Goal: Task Accomplishment & Management: Complete application form

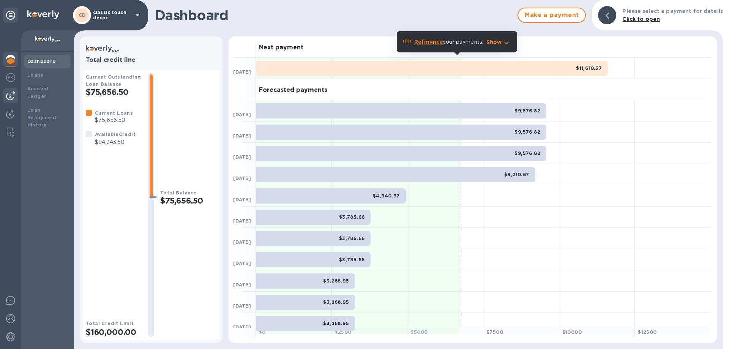
click at [14, 97] on img at bounding box center [10, 95] width 9 height 9
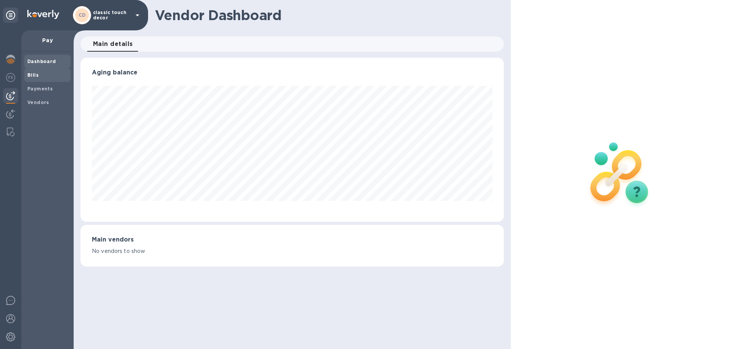
scroll to position [164, 423]
click at [38, 76] on b "Bills" at bounding box center [32, 75] width 11 height 6
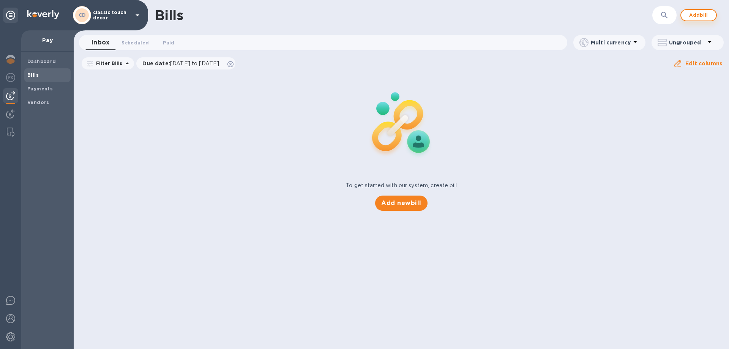
click at [696, 15] on span "Add bill" at bounding box center [699, 15] width 23 height 9
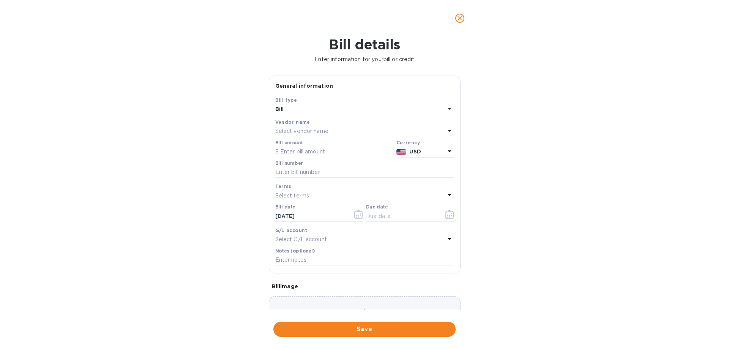
click at [303, 131] on p "Select vendor name" at bounding box center [301, 131] width 53 height 8
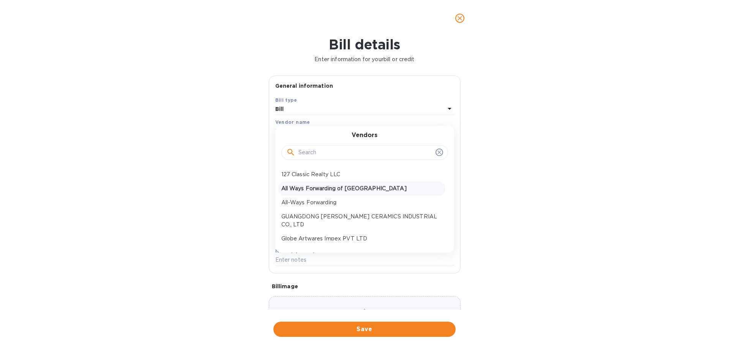
click at [307, 192] on p "All Ways Forwarding of [GEOGRAPHIC_DATA]" at bounding box center [362, 189] width 161 height 8
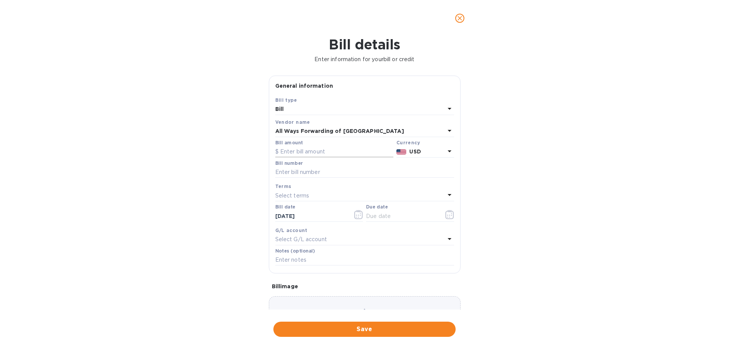
click at [292, 154] on input "text" at bounding box center [334, 151] width 118 height 11
type input "3,907.5"
click at [312, 173] on input "text" at bounding box center [364, 172] width 179 height 11
paste input "3904488"
type input "3904488 01"
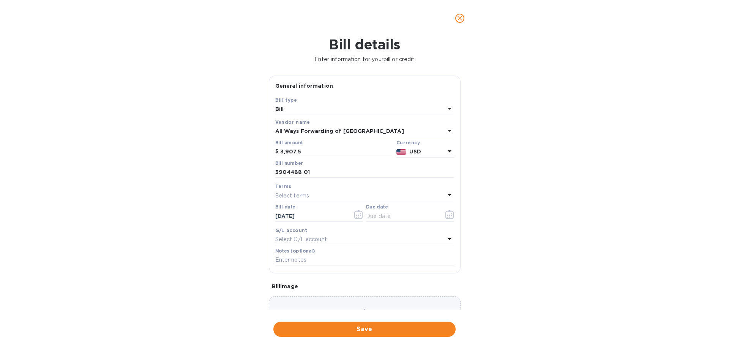
click at [316, 194] on div "Select terms" at bounding box center [360, 195] width 170 height 11
click at [315, 239] on p "NET 30" at bounding box center [362, 239] width 161 height 8
type input "[DATE]"
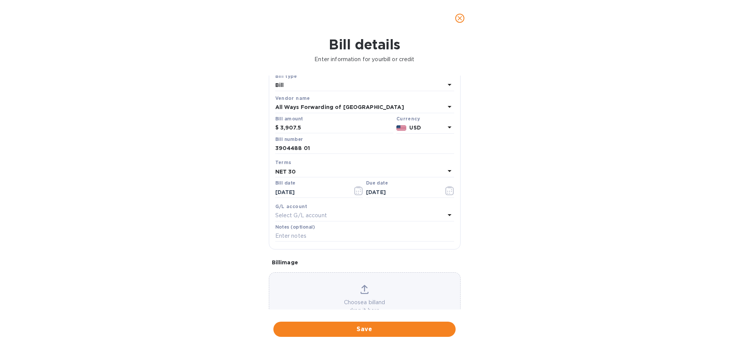
scroll to position [51, 0]
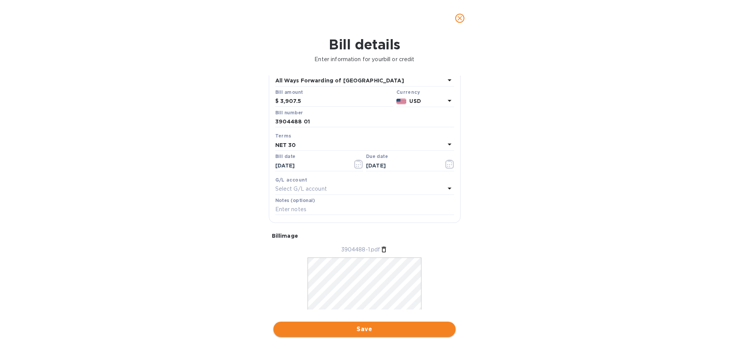
click at [386, 332] on span "Save" at bounding box center [365, 329] width 170 height 9
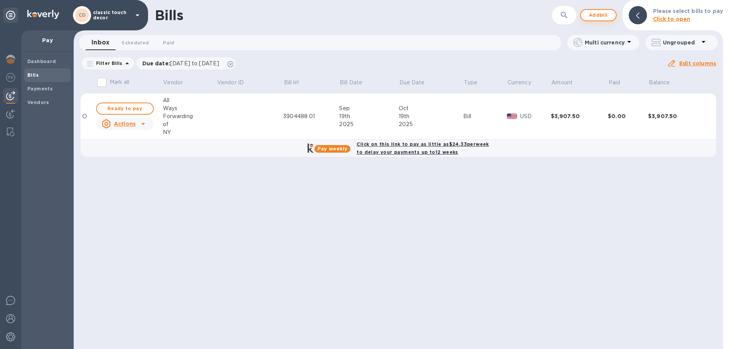
click at [604, 18] on span "Add bill" at bounding box center [598, 15] width 23 height 9
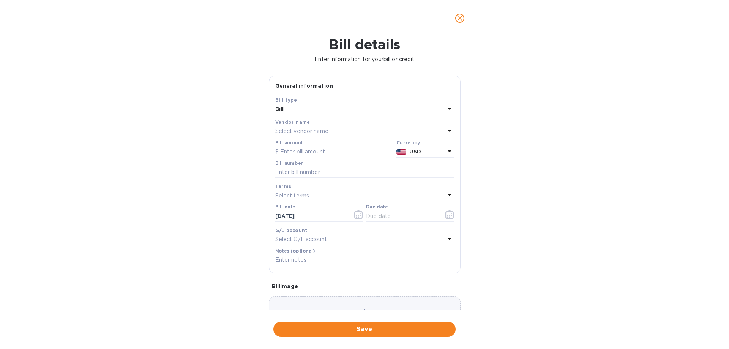
click at [315, 132] on p "Select vendor name" at bounding box center [301, 131] width 53 height 8
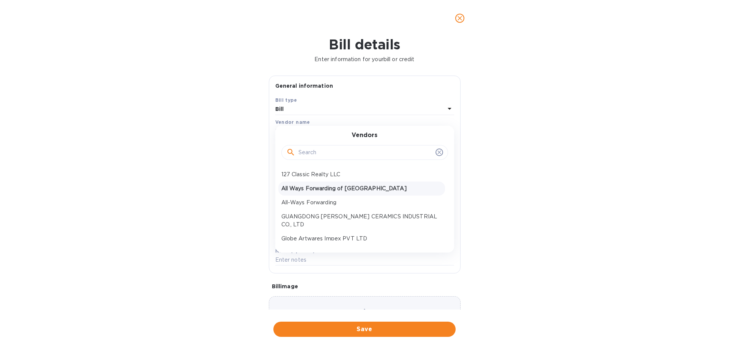
click at [315, 190] on p "All Ways Forwarding of [GEOGRAPHIC_DATA]" at bounding box center [362, 189] width 161 height 8
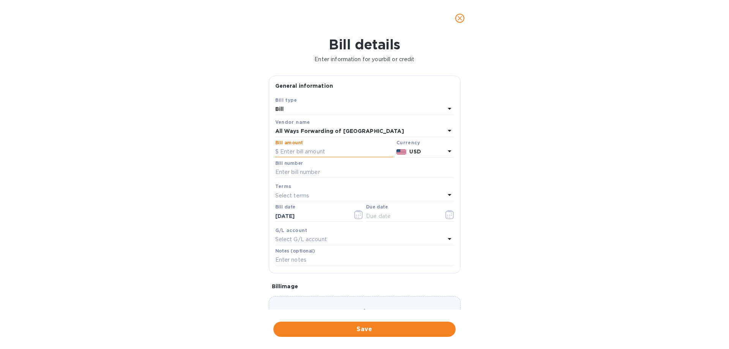
click at [310, 153] on input "text" at bounding box center [334, 151] width 118 height 11
paste input "2,761,901"
drag, startPoint x: 311, startPoint y: 153, endPoint x: 278, endPoint y: 153, distance: 33.1
click at [278, 153] on div "$ 2,761,901" at bounding box center [334, 151] width 118 height 11
type input "2,761,901"
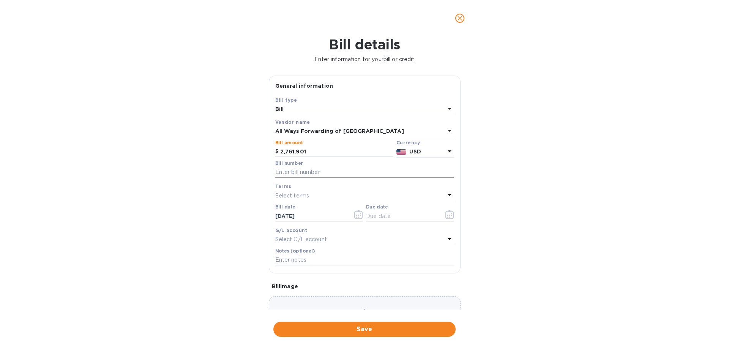
click at [286, 174] on input "text" at bounding box center [364, 172] width 179 height 11
paste input "B27619_01"
type input "B27619_01"
drag, startPoint x: 307, startPoint y: 151, endPoint x: 278, endPoint y: 151, distance: 28.5
click at [278, 151] on div "$ 2,761,901" at bounding box center [334, 151] width 118 height 11
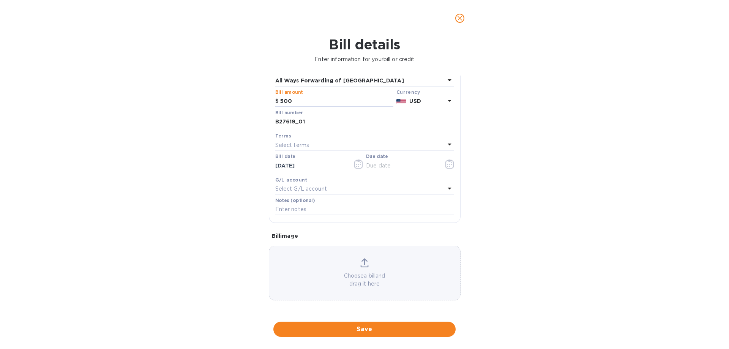
type input "500"
click at [318, 146] on div "Select terms" at bounding box center [360, 145] width 170 height 11
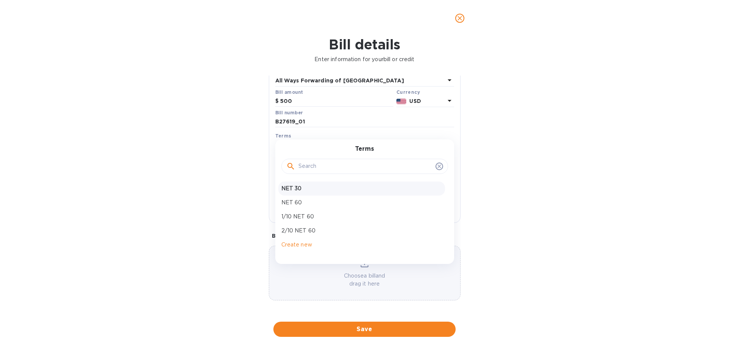
click at [307, 189] on p "NET 30" at bounding box center [362, 189] width 161 height 8
type input "[DATE]"
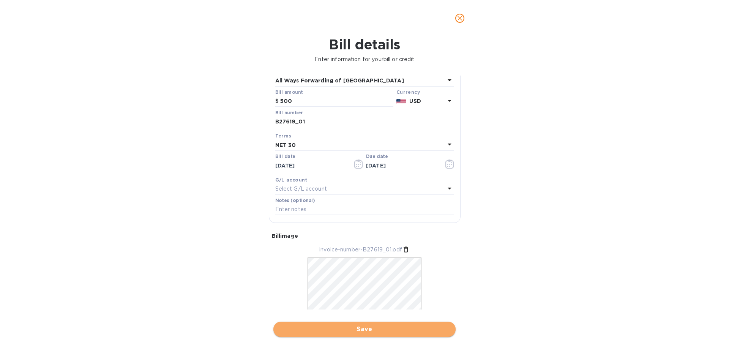
click at [370, 332] on span "Save" at bounding box center [365, 329] width 170 height 9
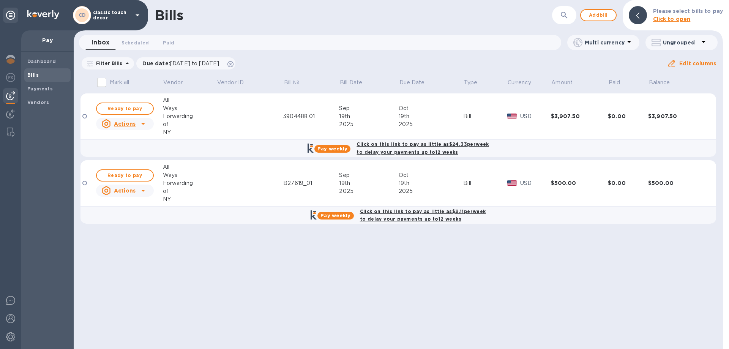
click at [110, 84] on p "Mark all" at bounding box center [120, 82] width 20 height 8
click at [101, 84] on input "Mark all" at bounding box center [102, 82] width 16 height 16
checkbox input "true"
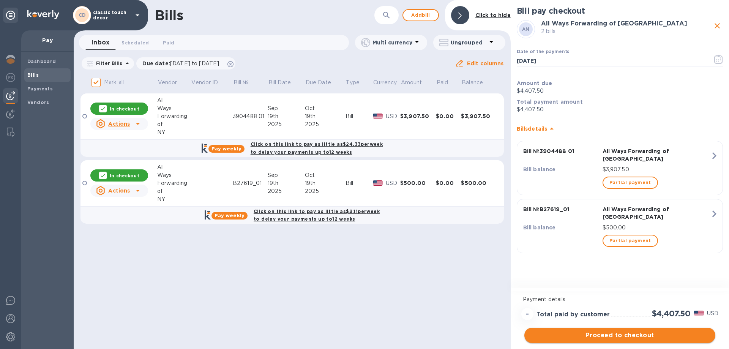
click at [631, 337] on span "Proceed to checkout" at bounding box center [620, 335] width 179 height 9
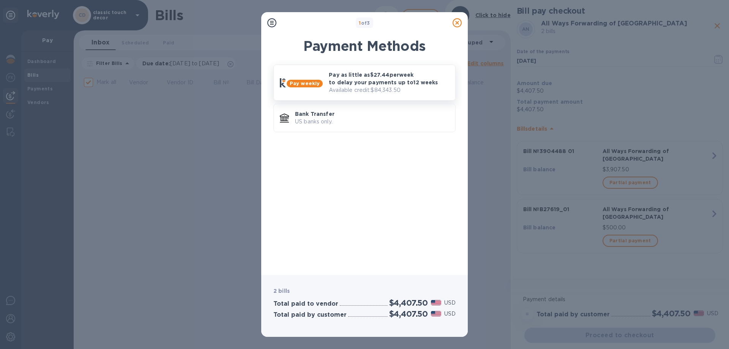
click at [364, 80] on p "Pay as little as $27.44 per week to delay your payments up to 12 weeks" at bounding box center [389, 78] width 120 height 15
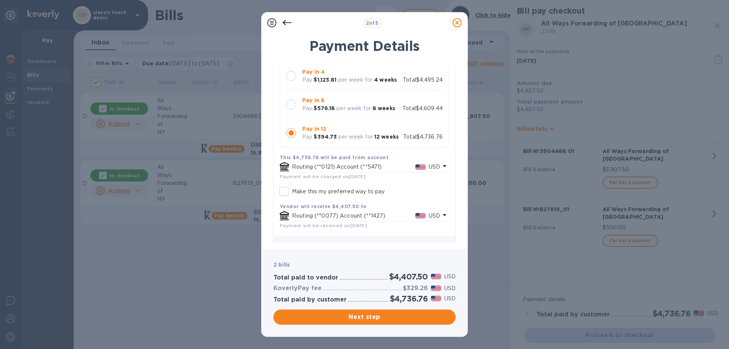
scroll to position [87, 0]
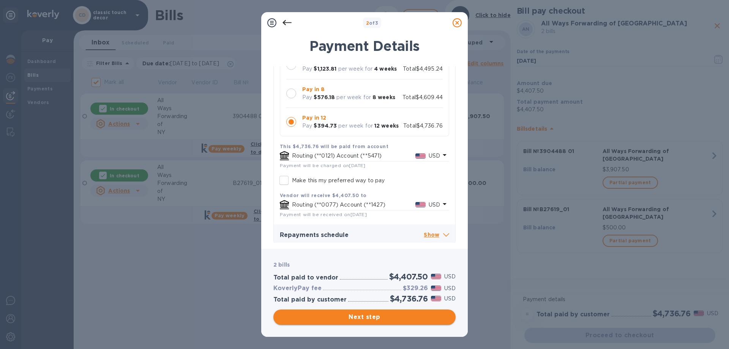
click at [377, 316] on span "Next step" at bounding box center [365, 317] width 170 height 9
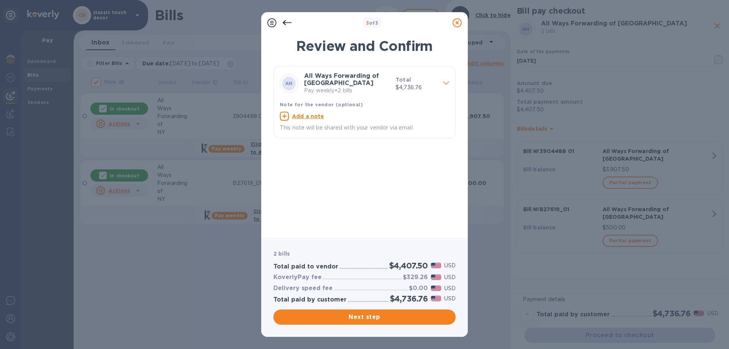
click at [460, 21] on icon at bounding box center [457, 22] width 9 height 9
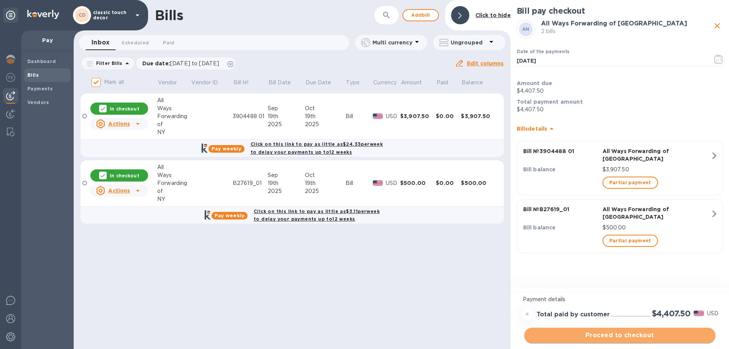
click at [630, 336] on span "Proceed to checkout" at bounding box center [620, 335] width 179 height 9
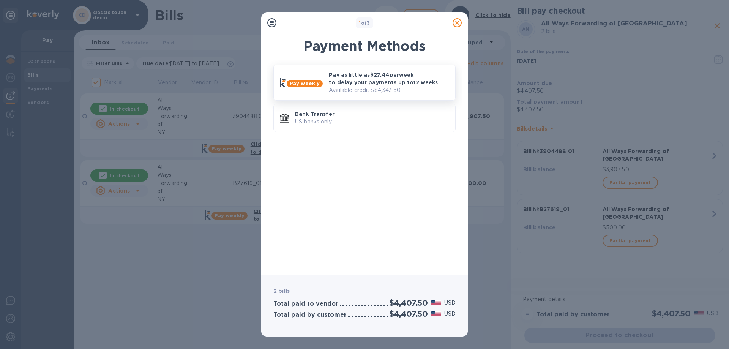
click at [368, 84] on p "Pay as little as $27.44 per week to delay your payments up to 12 weeks" at bounding box center [389, 78] width 120 height 15
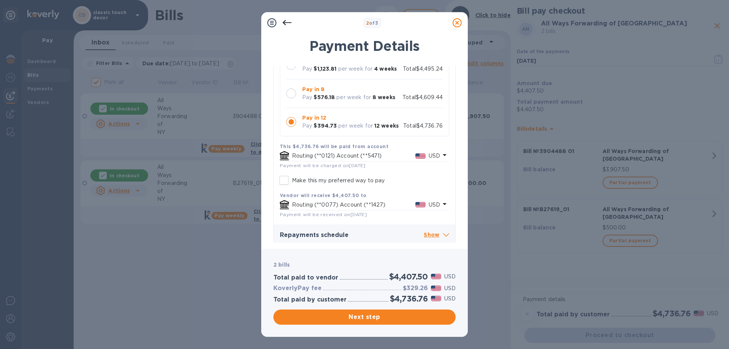
click at [436, 231] on p "Show" at bounding box center [436, 235] width 25 height 9
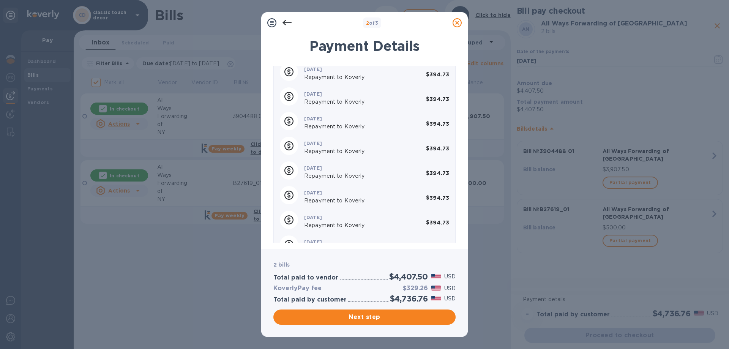
scroll to position [429, 0]
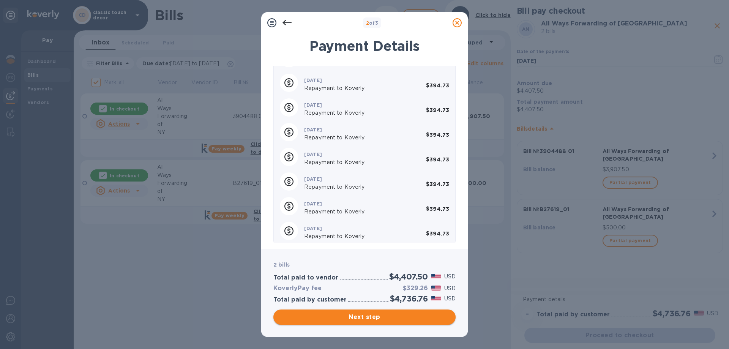
click at [383, 316] on span "Next step" at bounding box center [365, 317] width 170 height 9
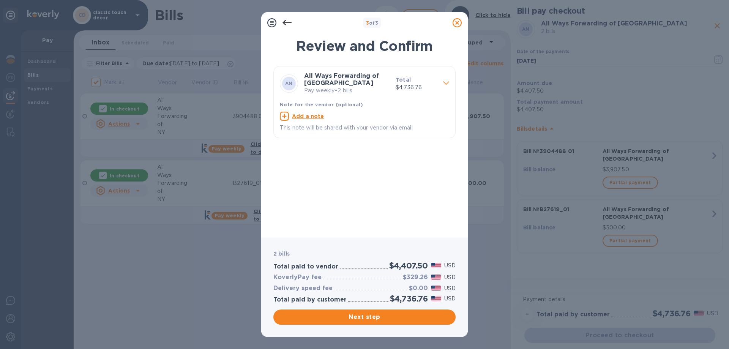
click at [285, 21] on icon at bounding box center [287, 22] width 9 height 5
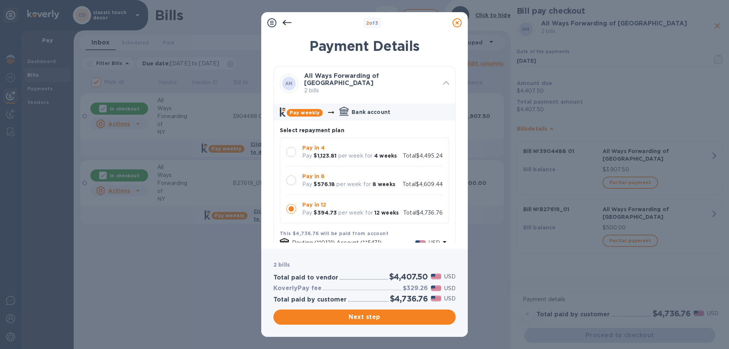
click at [285, 21] on icon at bounding box center [287, 22] width 9 height 5
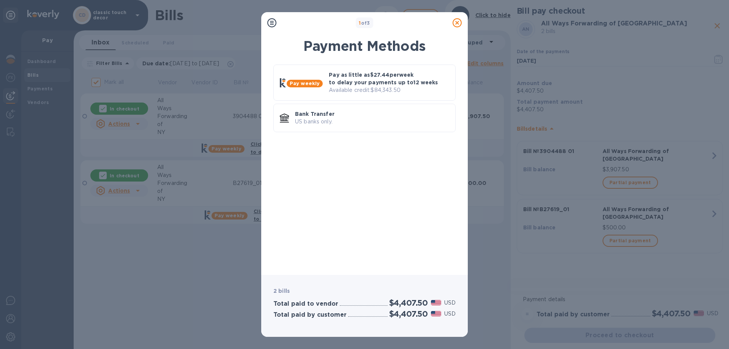
click at [458, 23] on icon at bounding box center [457, 22] width 9 height 9
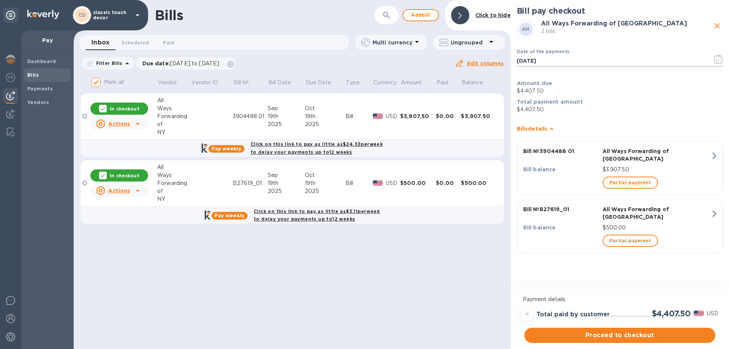
click at [567, 58] on input "[DATE]" at bounding box center [612, 60] width 190 height 11
click at [717, 59] on icon "button" at bounding box center [719, 59] width 9 height 9
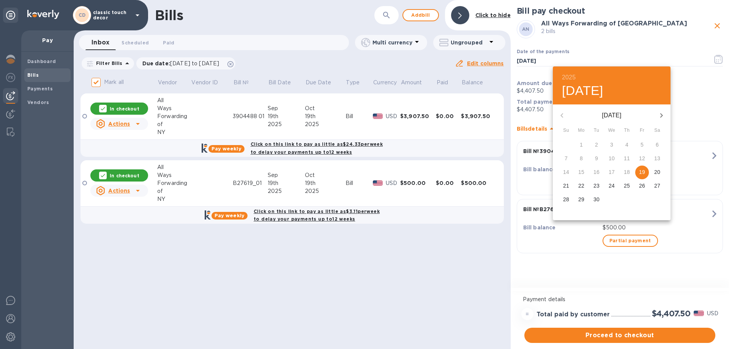
click at [582, 189] on p "22" at bounding box center [582, 186] width 6 height 8
type input "[DATE]"
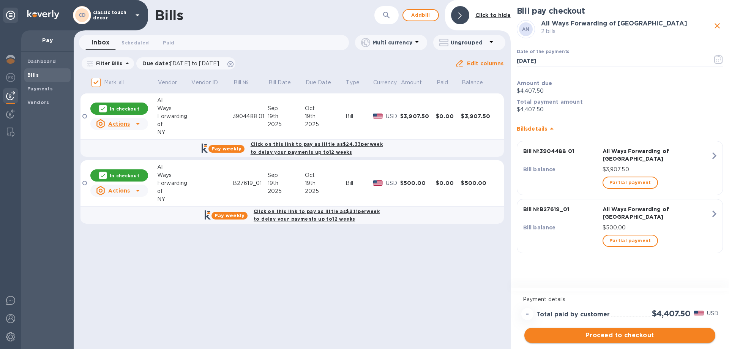
click at [628, 336] on span "Proceed to checkout" at bounding box center [620, 335] width 179 height 9
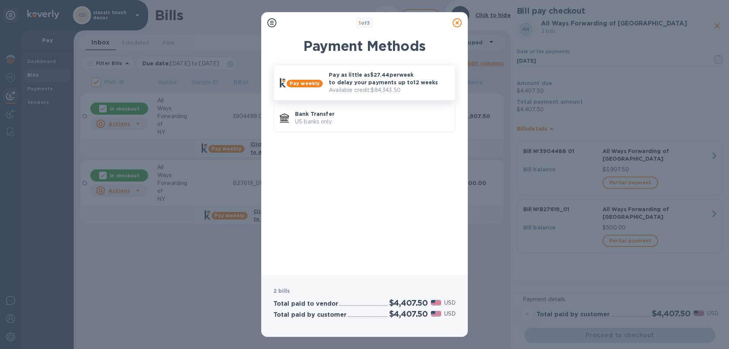
click at [320, 79] on div "Pay weekly" at bounding box center [301, 82] width 43 height 9
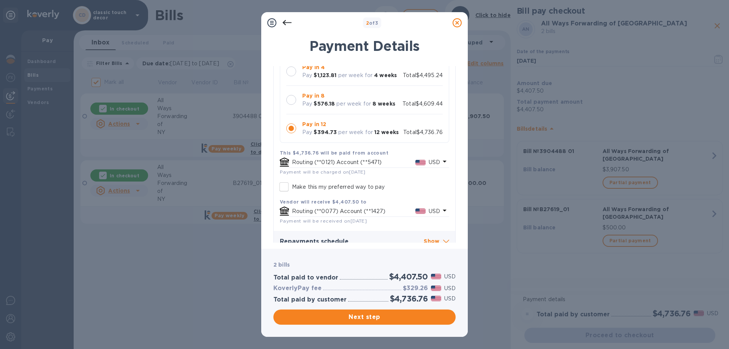
scroll to position [87, 0]
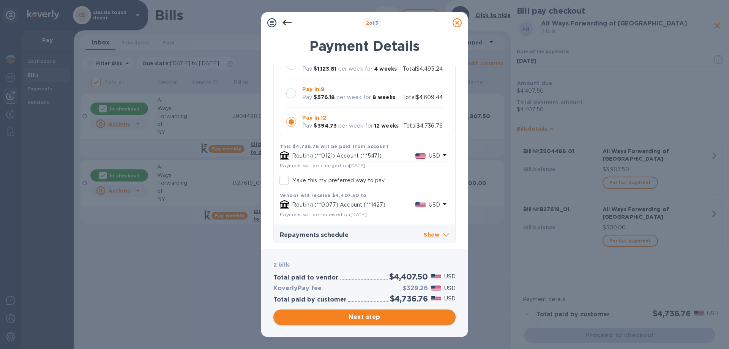
click at [377, 321] on span "Next step" at bounding box center [365, 317] width 170 height 9
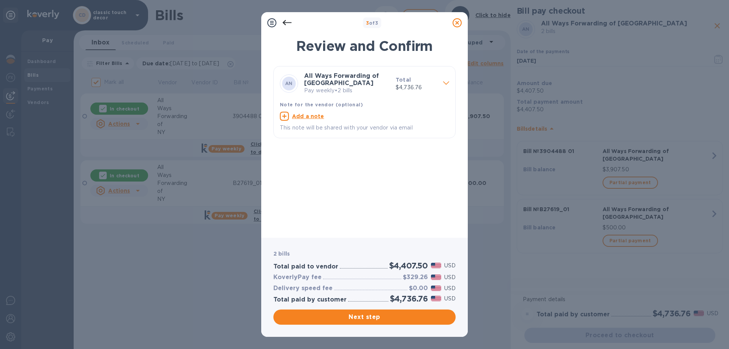
click at [287, 25] on icon at bounding box center [287, 22] width 9 height 9
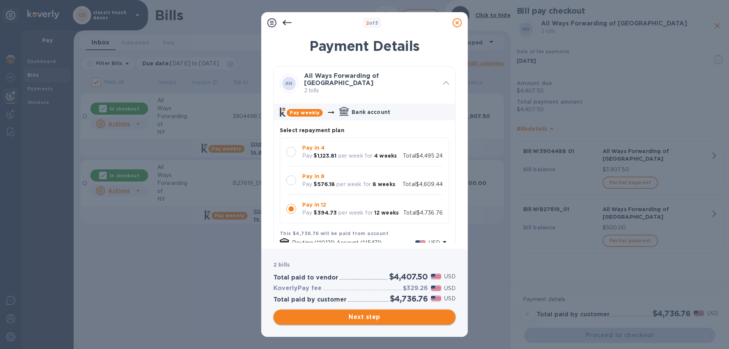
click at [376, 316] on span "Next step" at bounding box center [365, 317] width 170 height 9
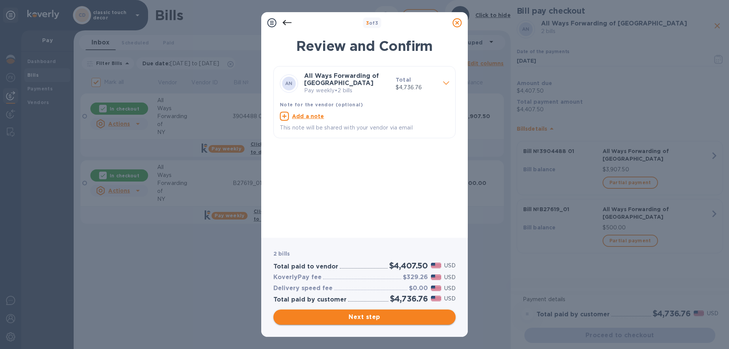
click at [364, 316] on span "Next step" at bounding box center [365, 317] width 170 height 9
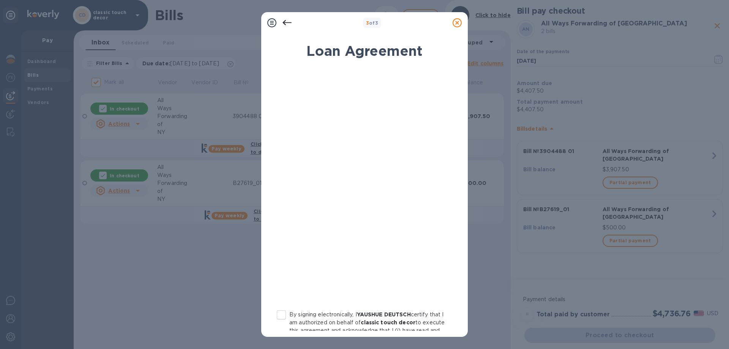
scroll to position [76, 0]
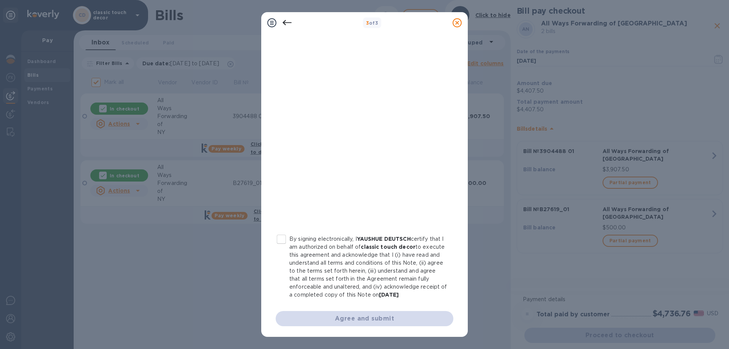
click at [282, 239] on input "By signing electronically, I YAUSHUE DEUTSCH certify that I am authorized on be…" at bounding box center [282, 239] width 16 height 16
checkbox input "true"
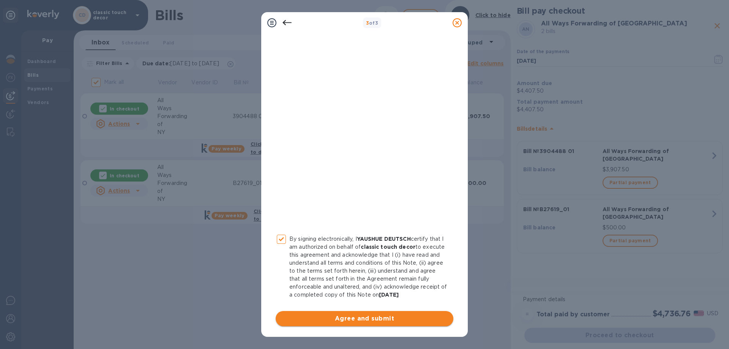
click at [348, 323] on span "Agree and submit" at bounding box center [365, 318] width 166 height 9
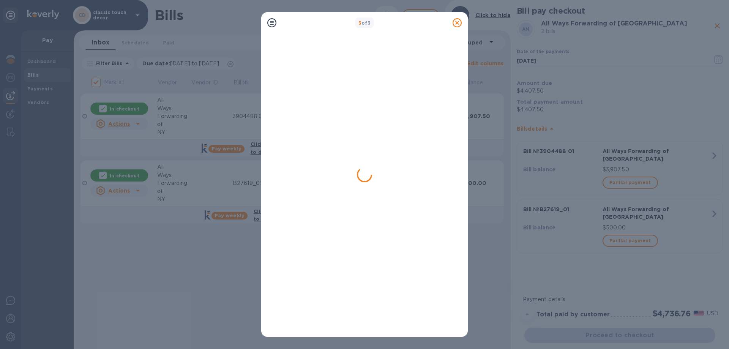
checkbox input "false"
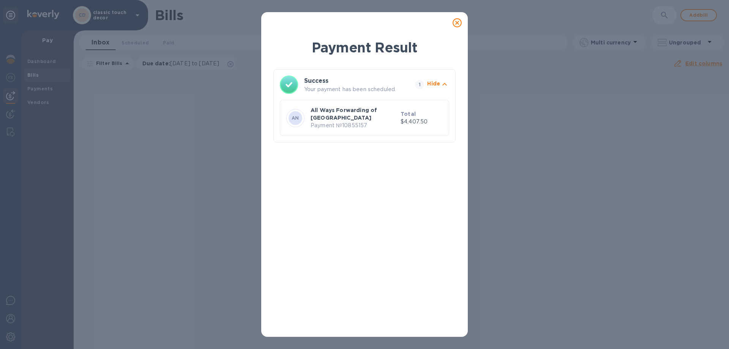
click at [457, 22] on icon at bounding box center [457, 22] width 9 height 9
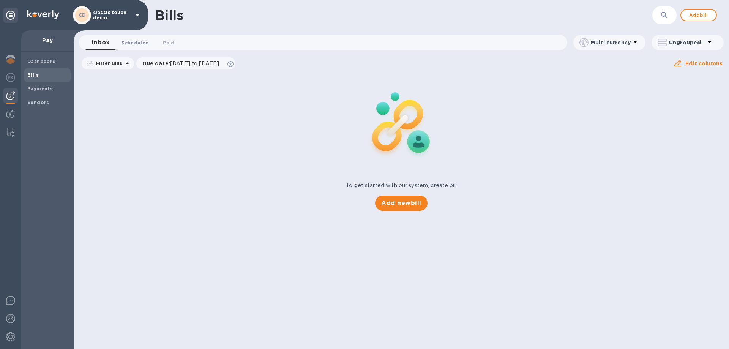
click at [137, 41] on span "Scheduled 0" at bounding box center [135, 43] width 27 height 8
